Goal: Task Accomplishment & Management: Manage account settings

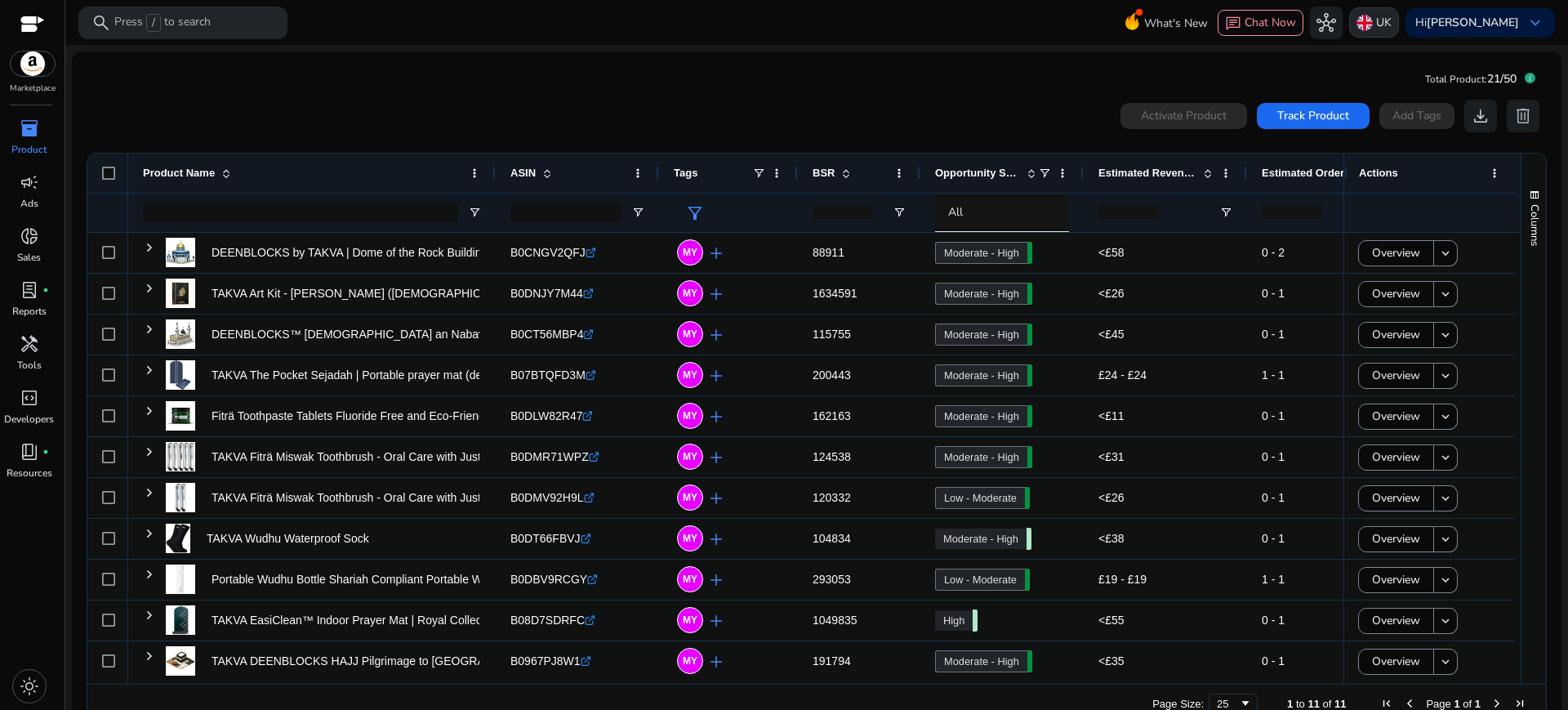
click at [1365, 20] on img at bounding box center [1364, 22] width 16 height 16
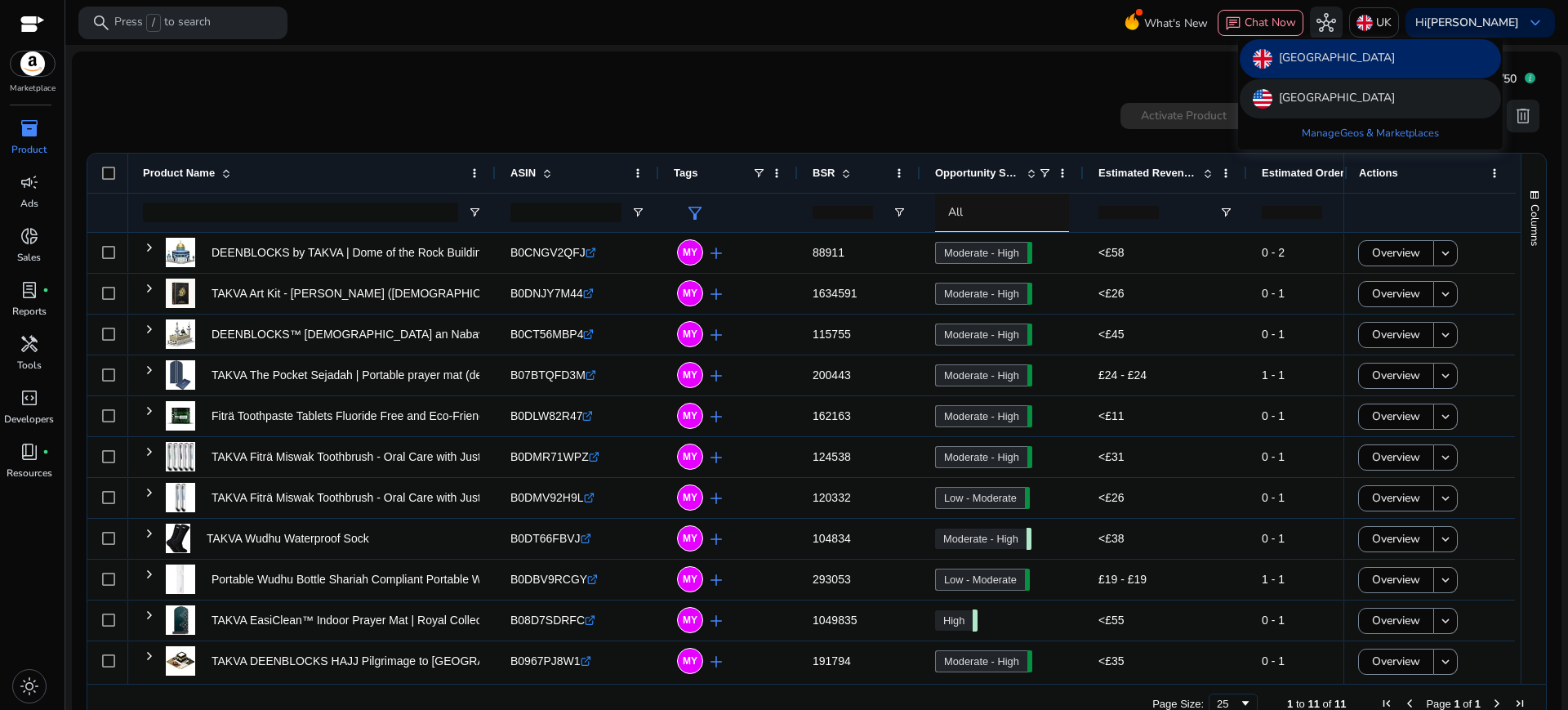
click at [1311, 100] on p "[GEOGRAPHIC_DATA]" at bounding box center [1336, 99] width 116 height 20
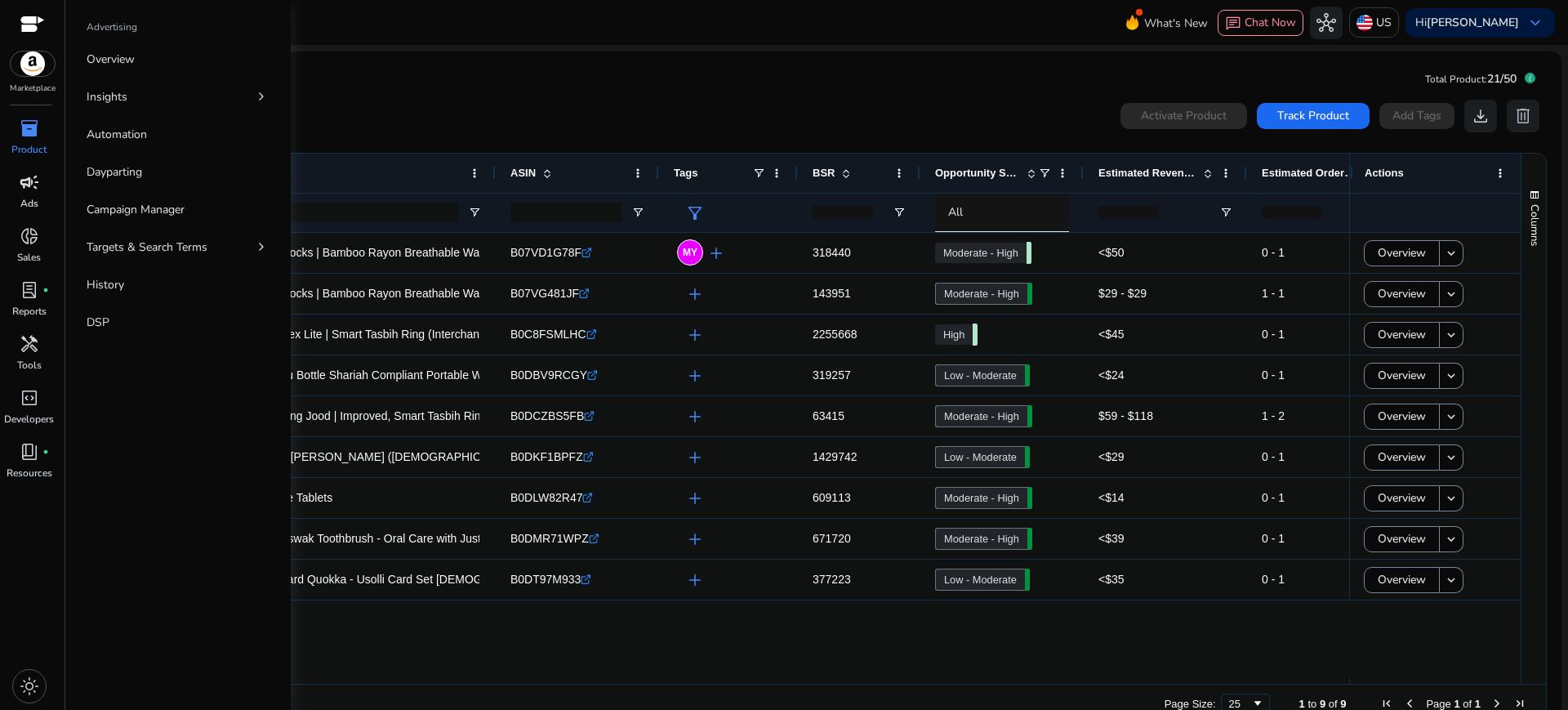
click at [29, 205] on p "Ads" at bounding box center [30, 203] width 18 height 14
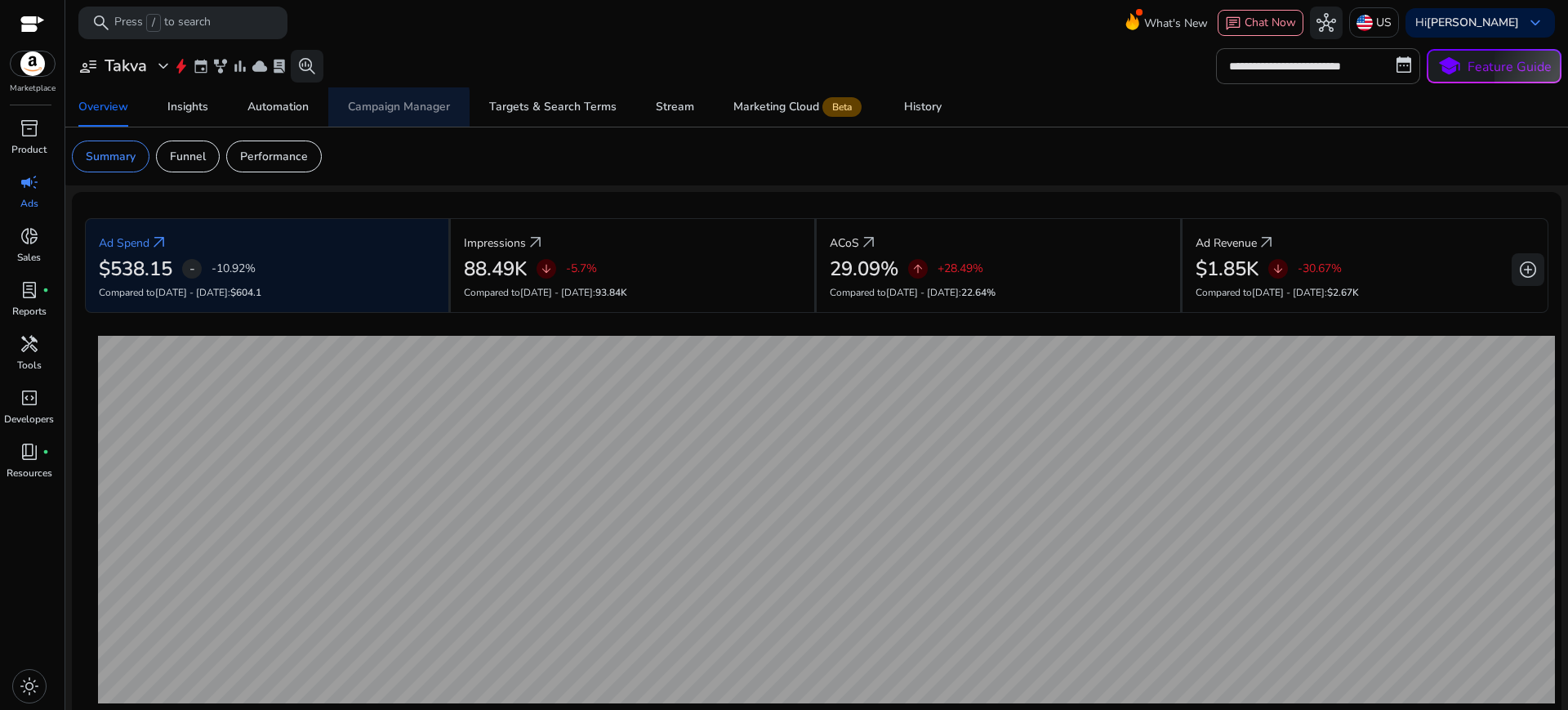
click at [369, 112] on div "Campaign Manager" at bounding box center [399, 107] width 102 height 12
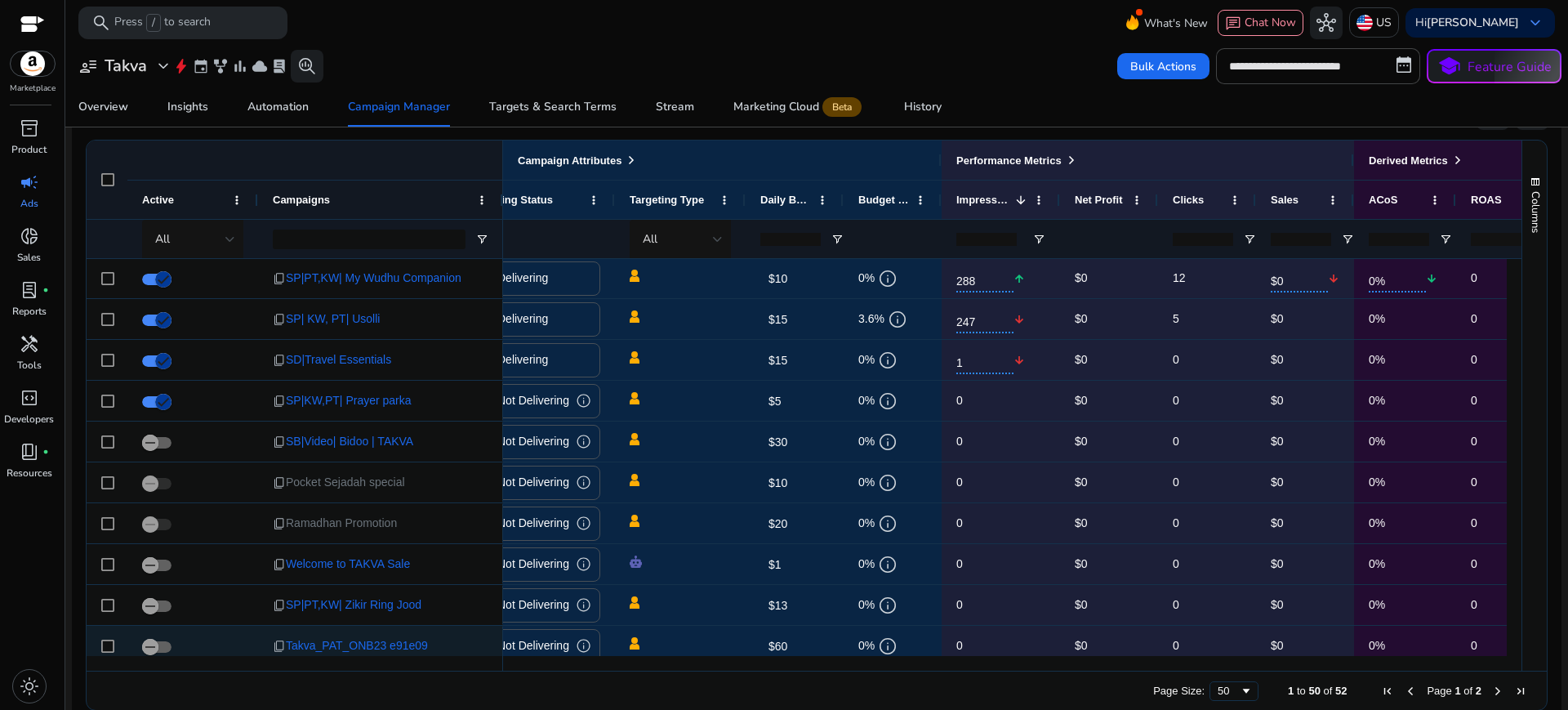
scroll to position [0, 120]
click at [358, 249] on div at bounding box center [369, 238] width 193 height 39
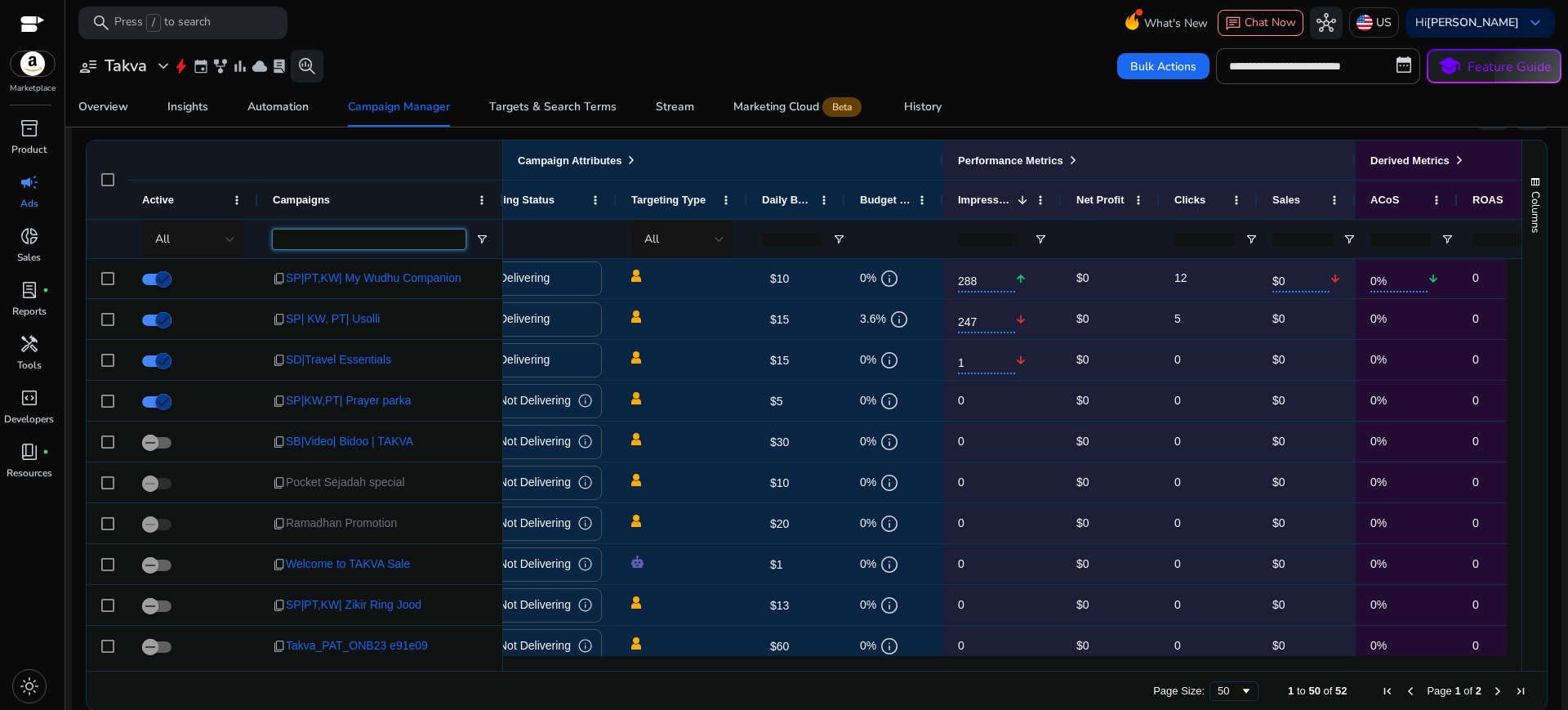
click at [341, 238] on input "Campaigns Filter Input" at bounding box center [369, 239] width 193 height 20
type input "****"
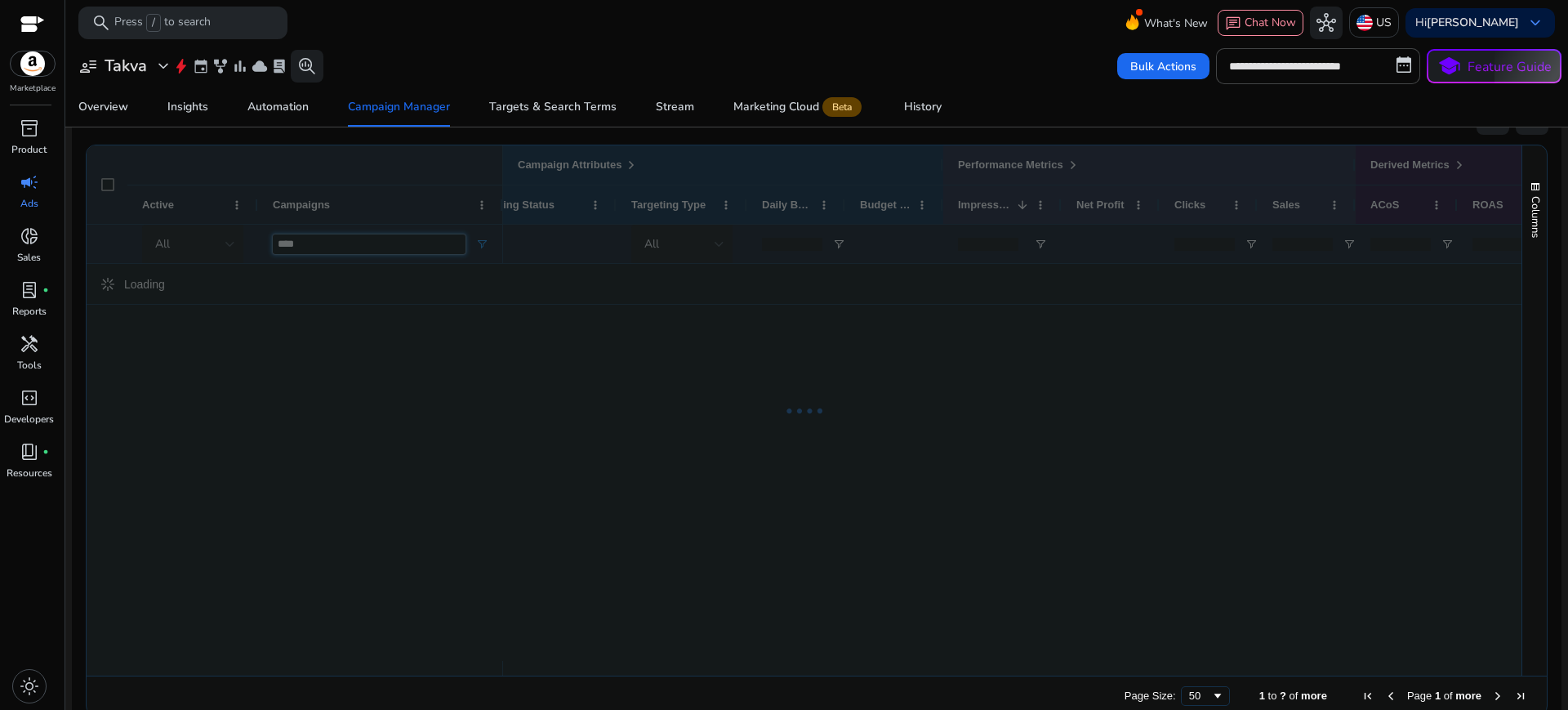
scroll to position [1083, 0]
